Goal: Task Accomplishment & Management: Use online tool/utility

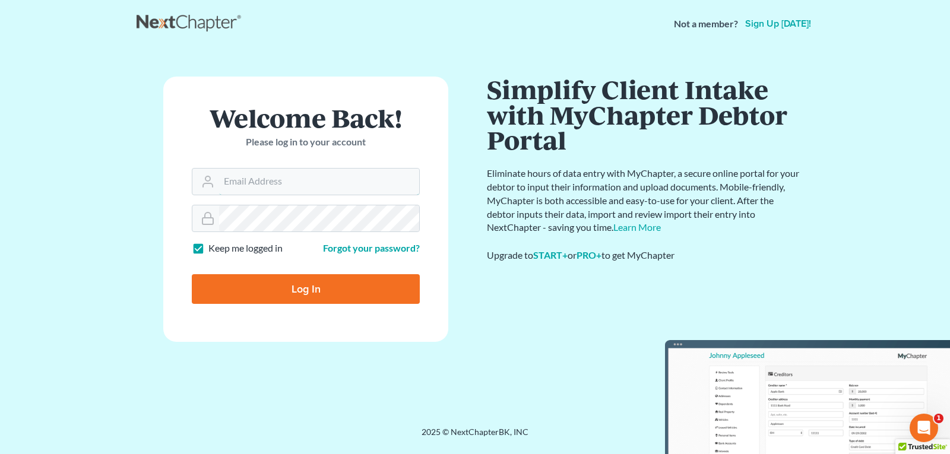
type input "[EMAIL_ADDRESS][DOMAIN_NAME]"
click at [292, 289] on input "Log In" at bounding box center [306, 289] width 228 height 30
type input "Thinking..."
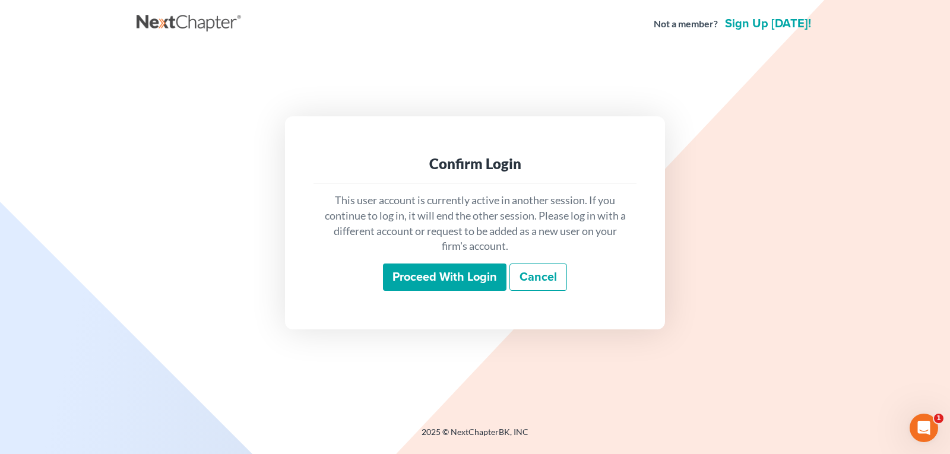
click at [404, 279] on input "Proceed with login" at bounding box center [445, 277] width 124 height 27
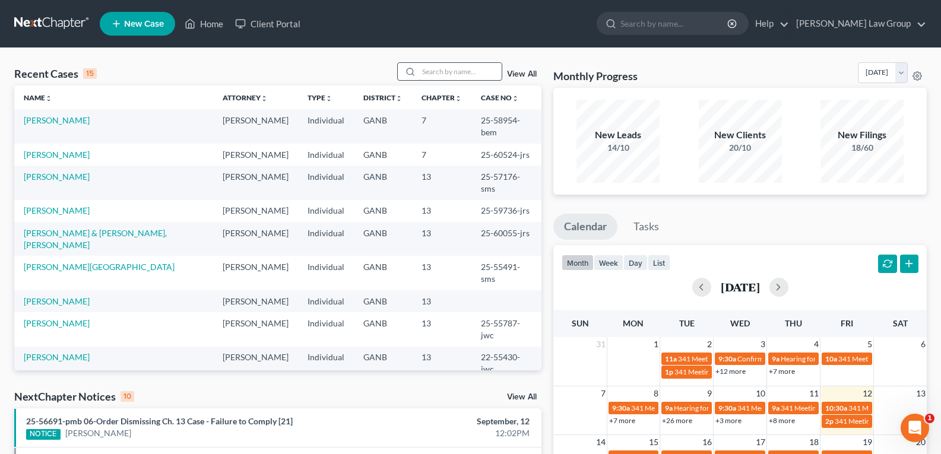
click at [429, 70] on input "search" at bounding box center [460, 71] width 83 height 17
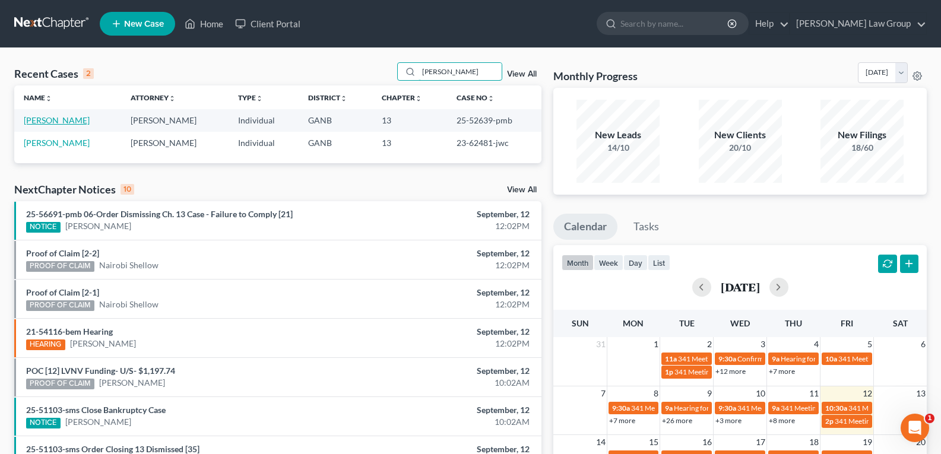
type input "[PERSON_NAME]"
click at [57, 122] on link "[PERSON_NAME]" at bounding box center [57, 120] width 66 height 10
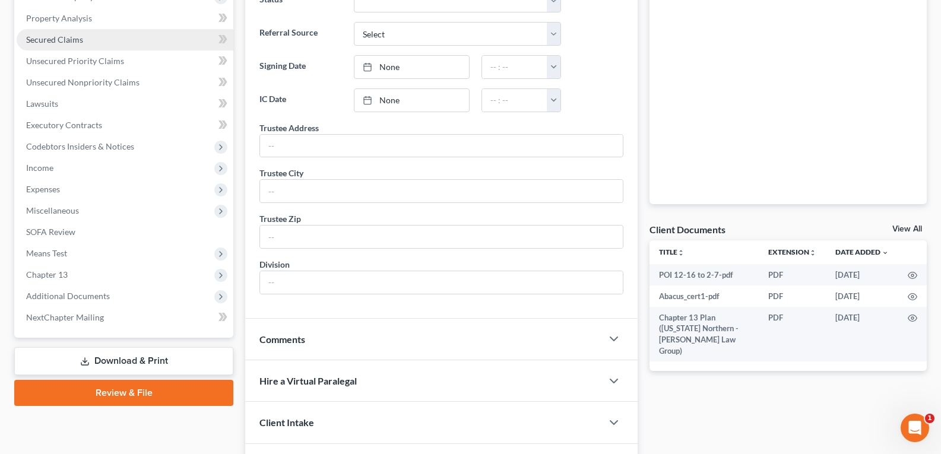
scroll to position [299, 0]
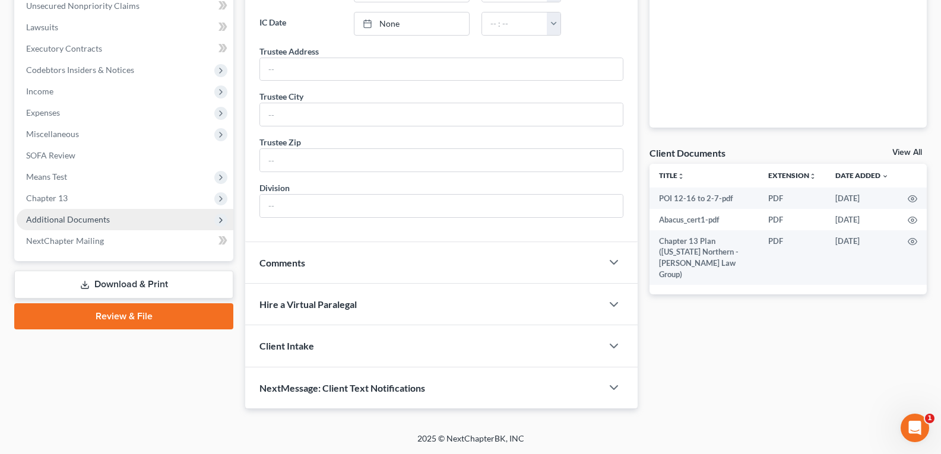
click at [49, 223] on span "Additional Documents" at bounding box center [68, 219] width 84 height 10
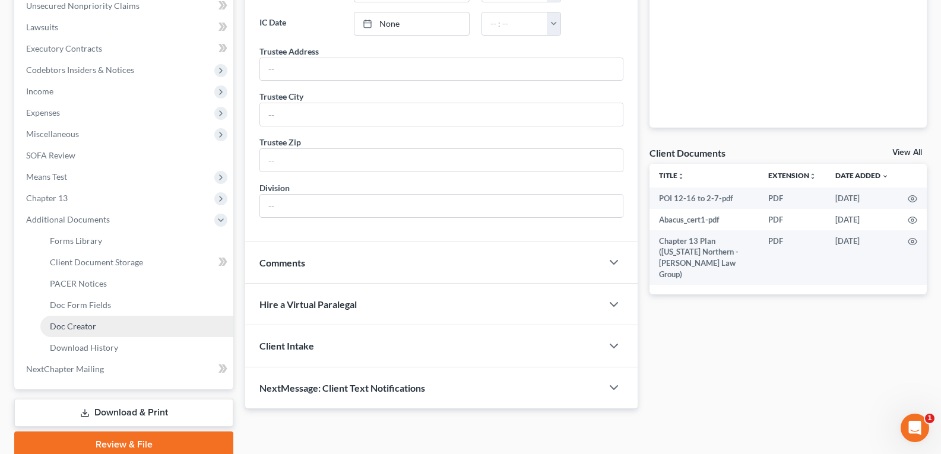
click at [50, 331] on span "Doc Creator" at bounding box center [73, 326] width 46 height 10
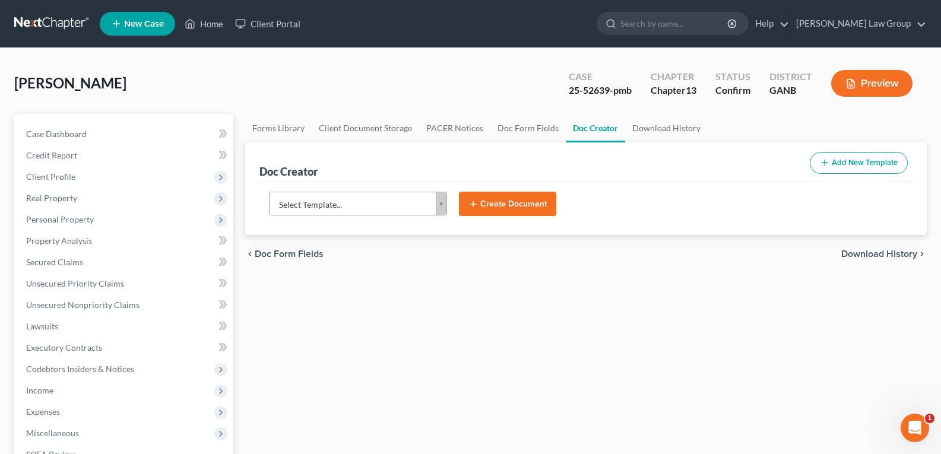
click at [442, 200] on body "Home New Case Client Portal Saedi Law Group legalstaff@saedilawgroup.com My Acc…" at bounding box center [470, 401] width 941 height 802
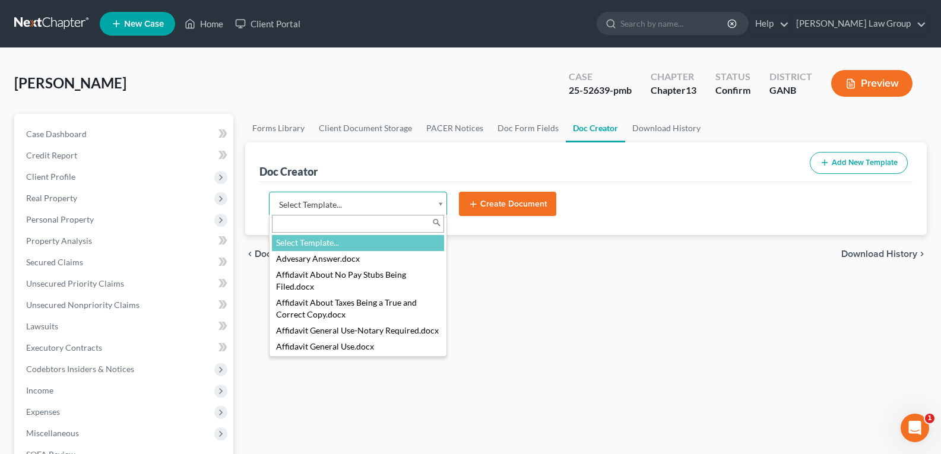
click at [442, 200] on body "Home New Case Client Portal Saedi Law Group legalstaff@saedilawgroup.com My Acc…" at bounding box center [470, 401] width 941 height 802
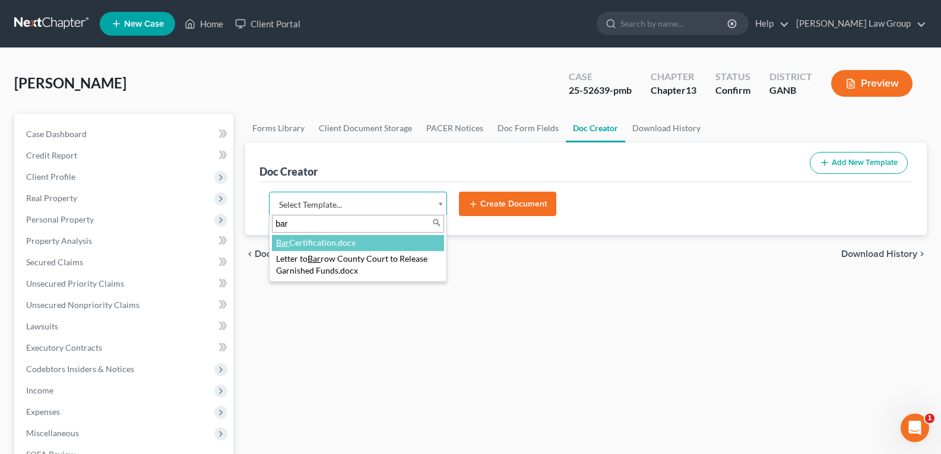
type input "bar"
select select "111535"
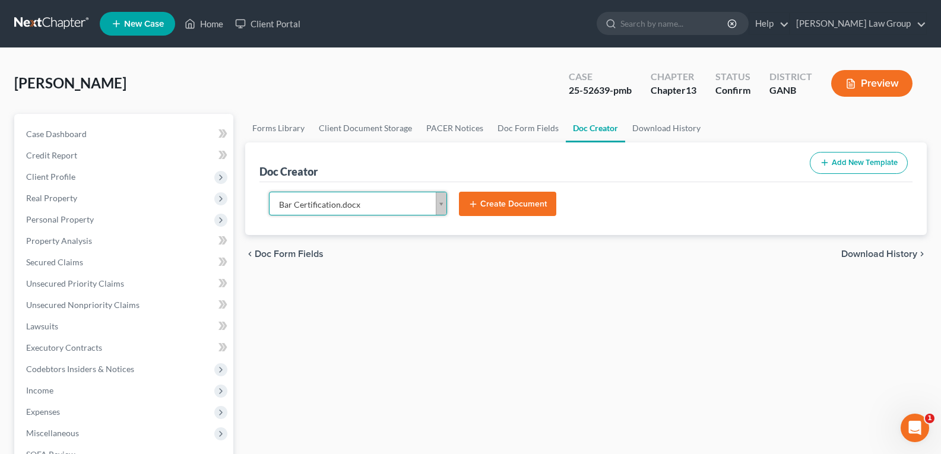
click at [489, 204] on button "Create Document" at bounding box center [507, 204] width 97 height 25
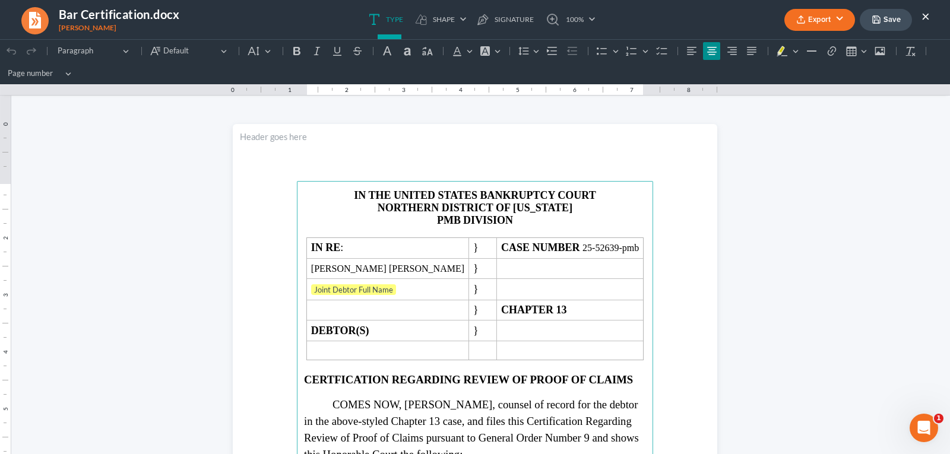
click at [812, 24] on button "Export" at bounding box center [819, 20] width 71 height 22
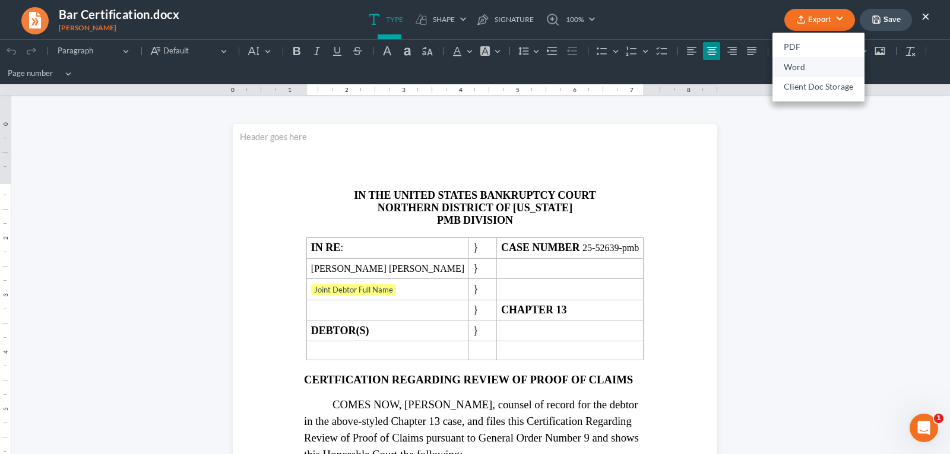
click at [789, 67] on link "Word" at bounding box center [819, 67] width 92 height 20
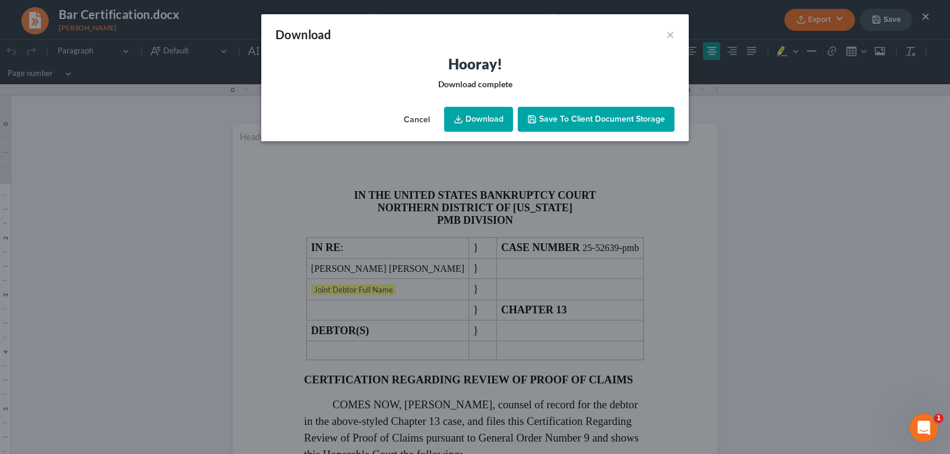
click at [459, 117] on icon at bounding box center [459, 120] width 10 height 10
click at [670, 31] on button "×" at bounding box center [670, 34] width 8 height 14
